Goal: Find specific page/section: Find specific page/section

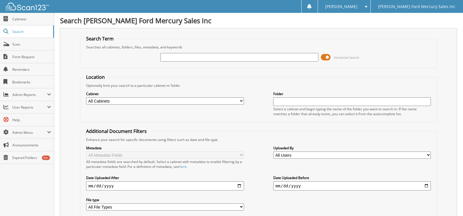
click at [210, 55] on input "text" at bounding box center [239, 57] width 158 height 9
type input "88470+"
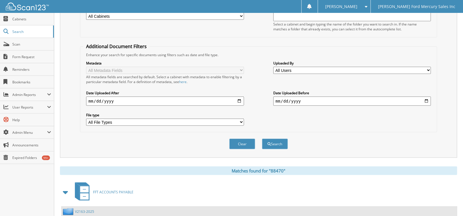
scroll to position [170, 0]
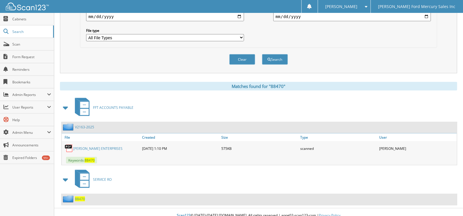
click at [92, 146] on link "[PERSON_NAME] ENTERPRISES" at bounding box center [97, 148] width 49 height 5
